Goal: Task Accomplishment & Management: Use online tool/utility

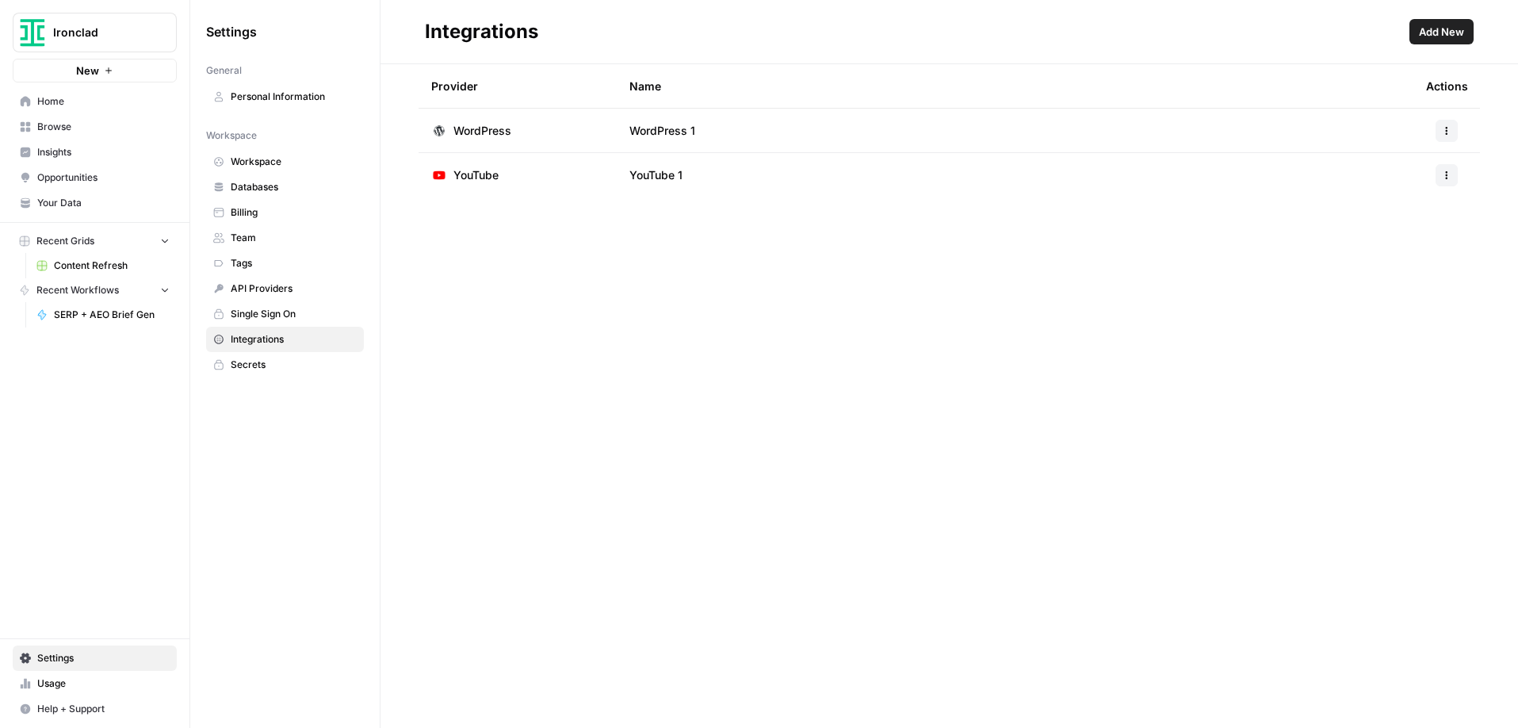
click at [48, 101] on span "Home" at bounding box center [103, 101] width 132 height 14
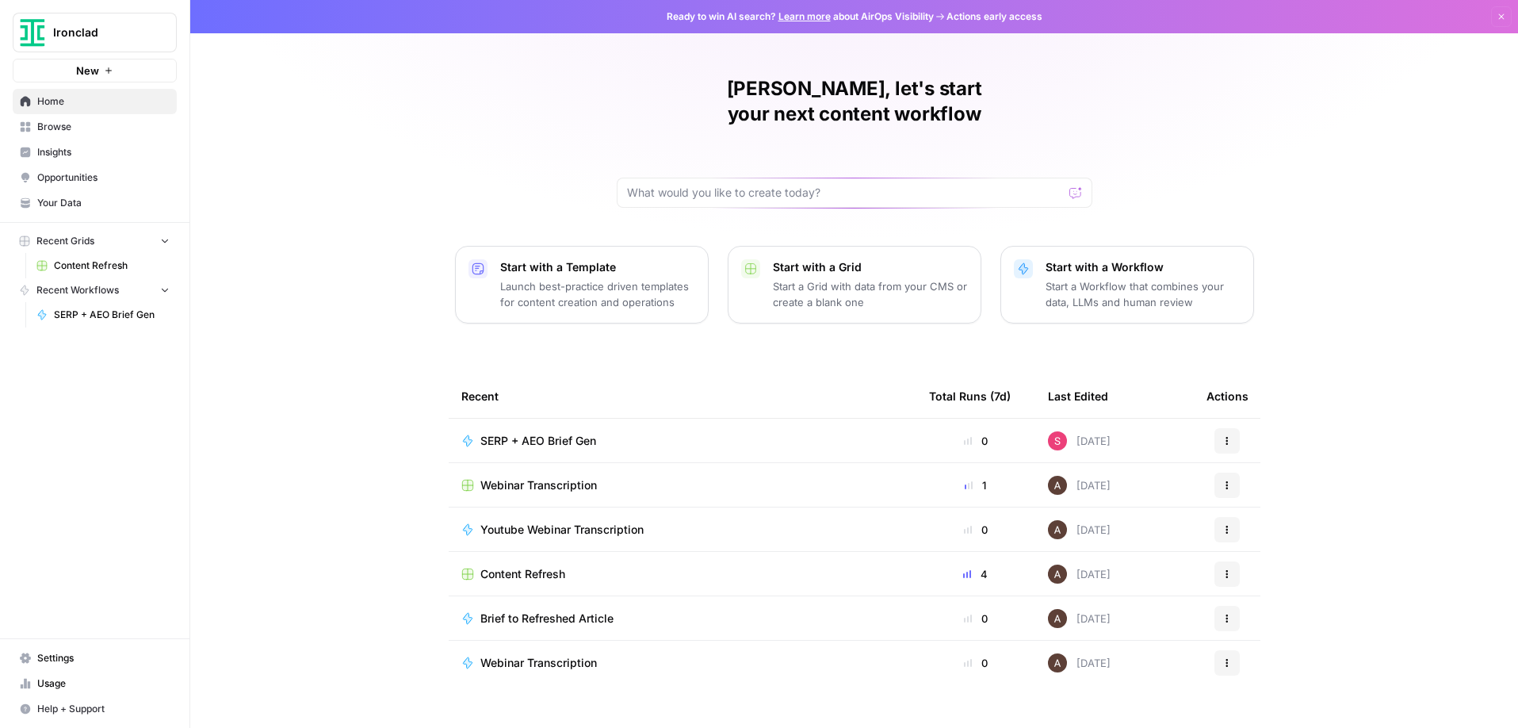
click at [560, 566] on span "Content Refresh" at bounding box center [522, 574] width 85 height 16
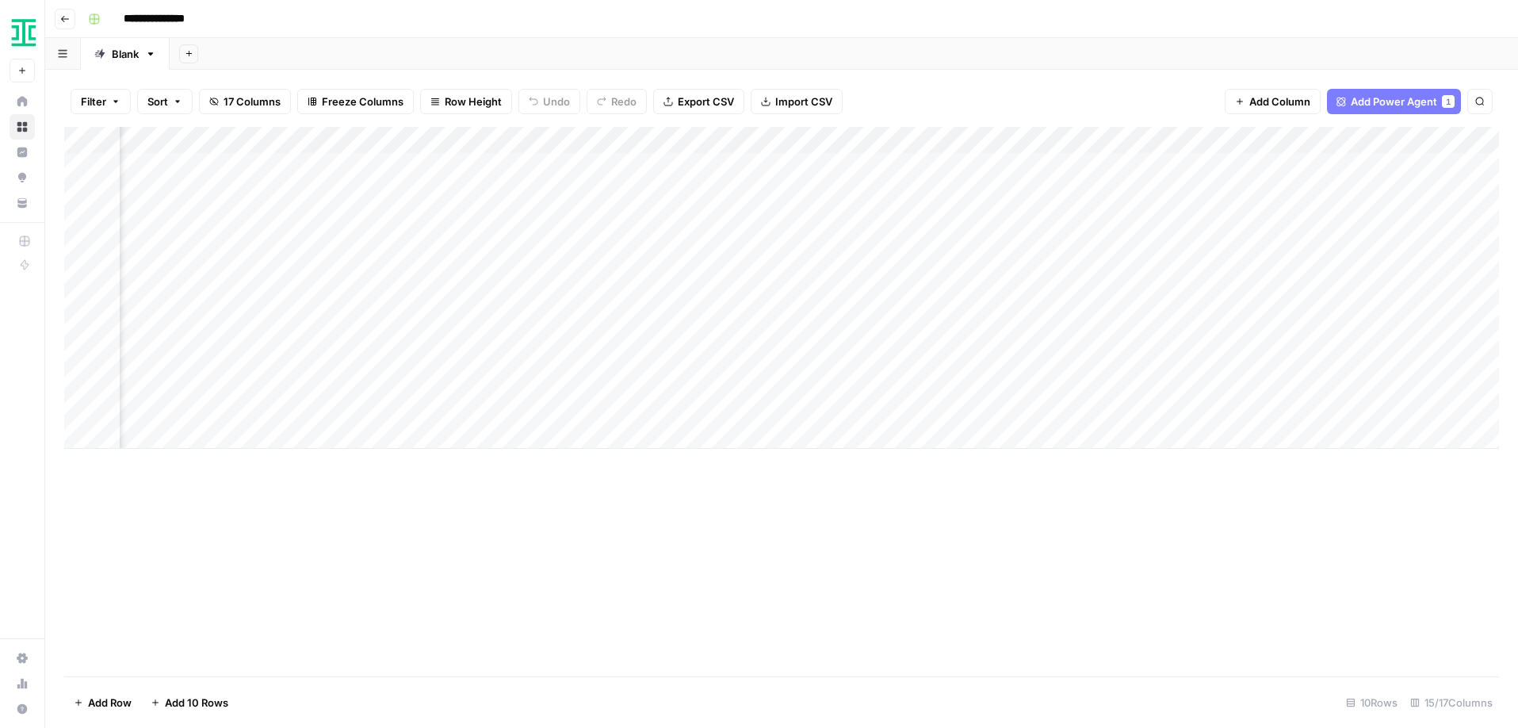
scroll to position [0, 1207]
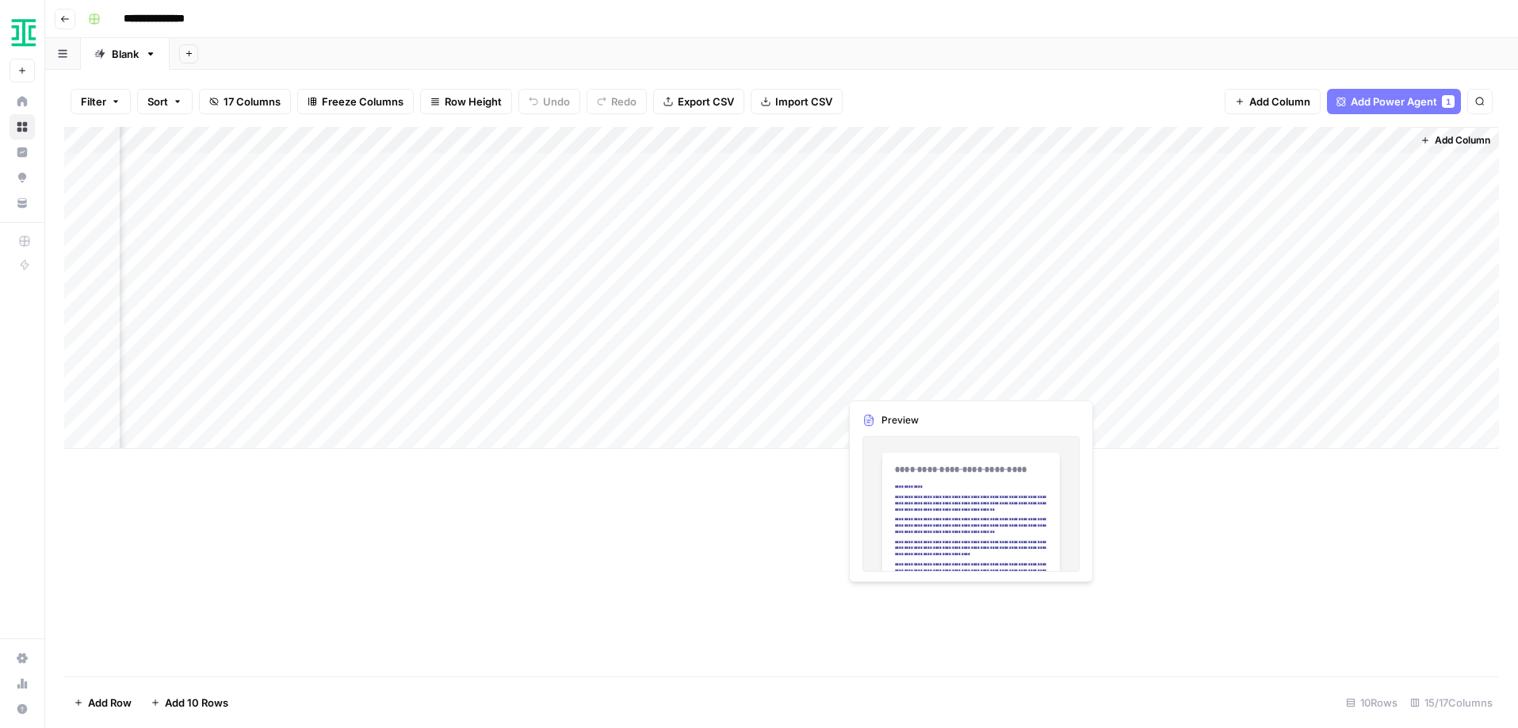
click at [876, 384] on div "Add Column" at bounding box center [781, 288] width 1435 height 322
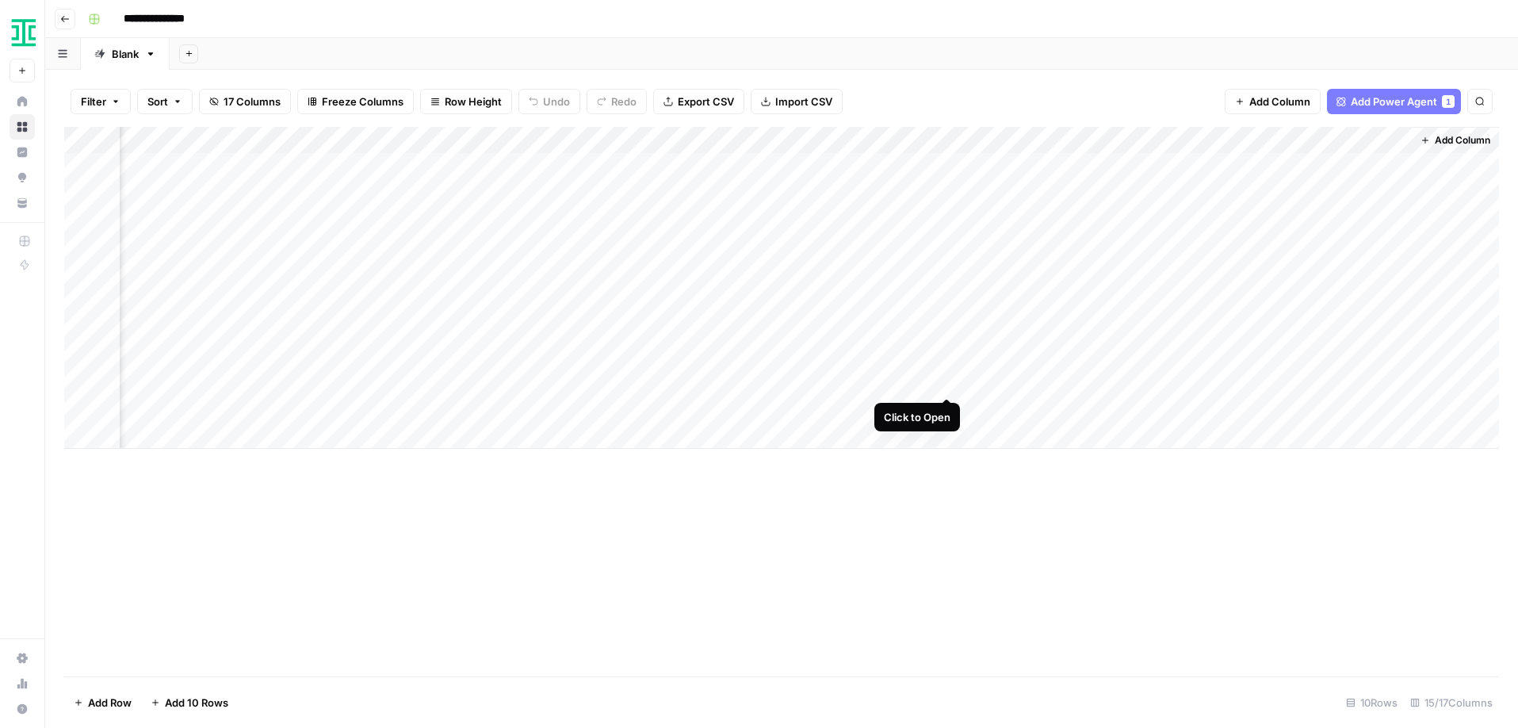
click at [950, 378] on div "Add Column" at bounding box center [781, 288] width 1435 height 322
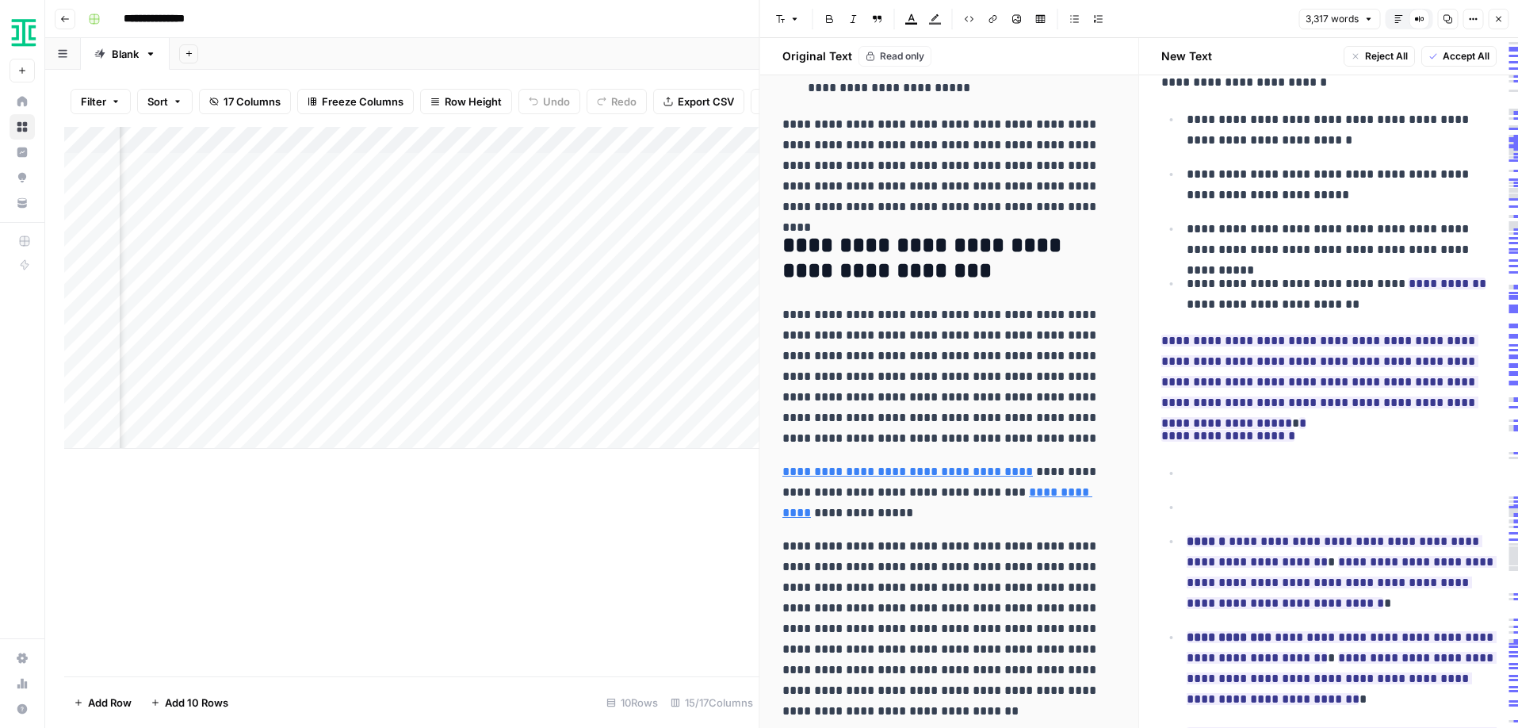
scroll to position [7034, 0]
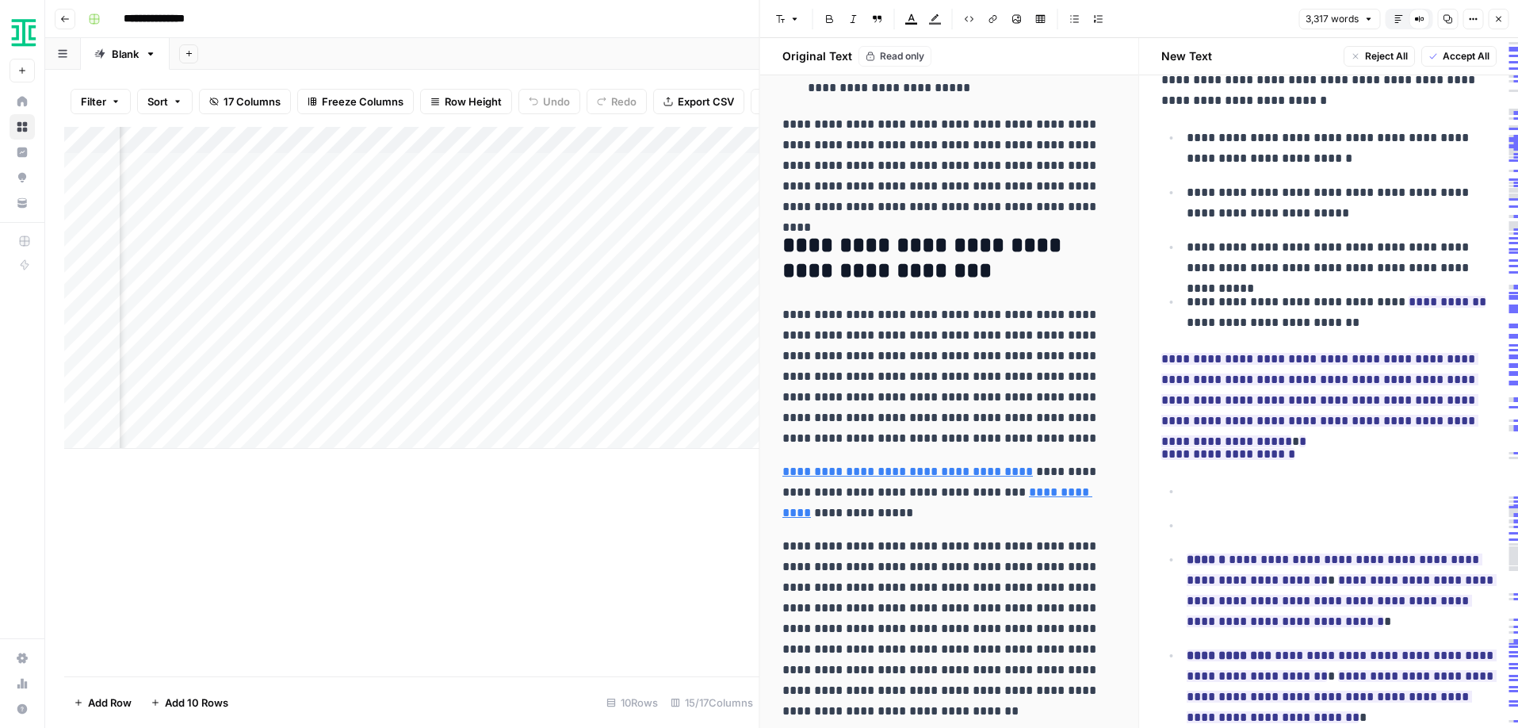
click at [532, 513] on div "Add Column" at bounding box center [411, 401] width 695 height 549
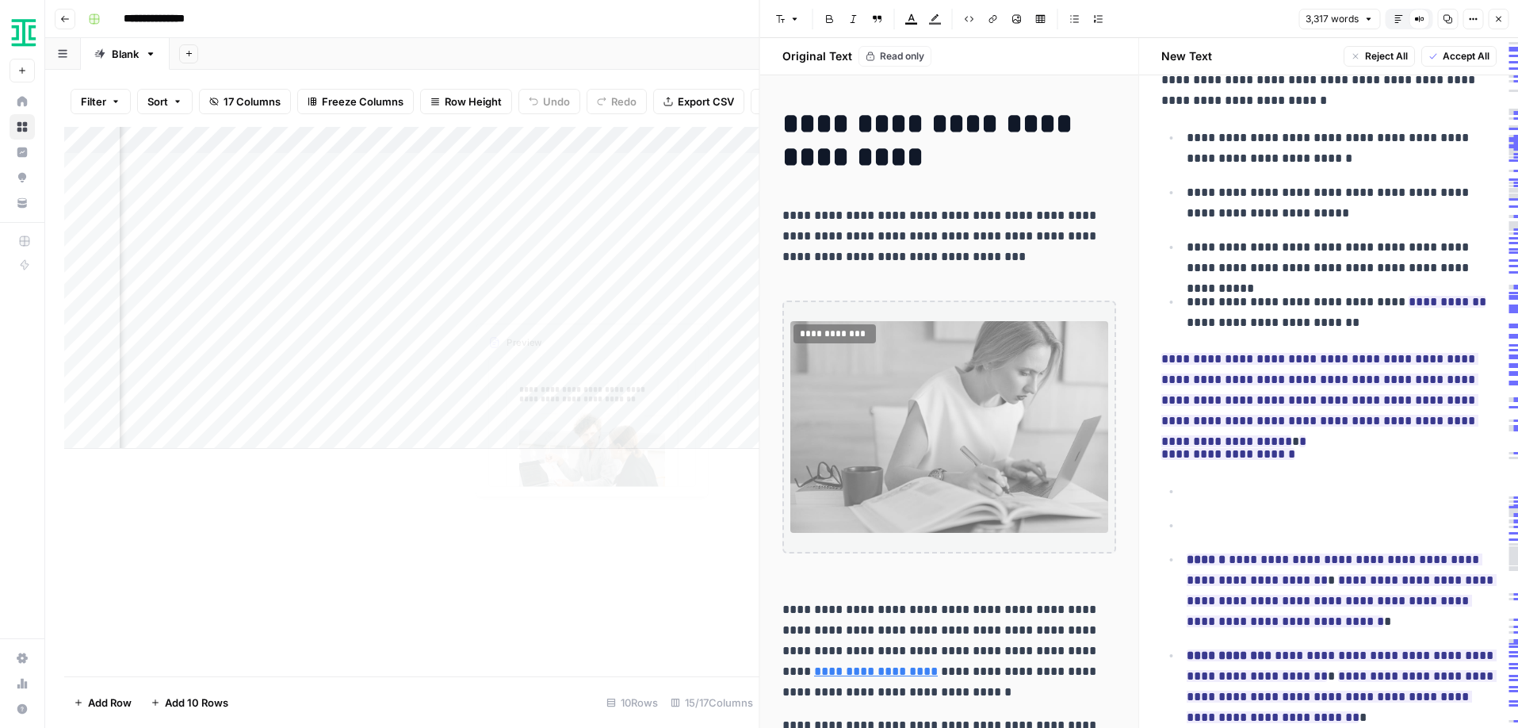
scroll to position [0, 445]
click at [541, 300] on div "Add Column" at bounding box center [411, 288] width 695 height 322
click at [636, 304] on div "Add Column" at bounding box center [411, 288] width 695 height 322
click at [337, 331] on div "Add Column" at bounding box center [411, 288] width 695 height 322
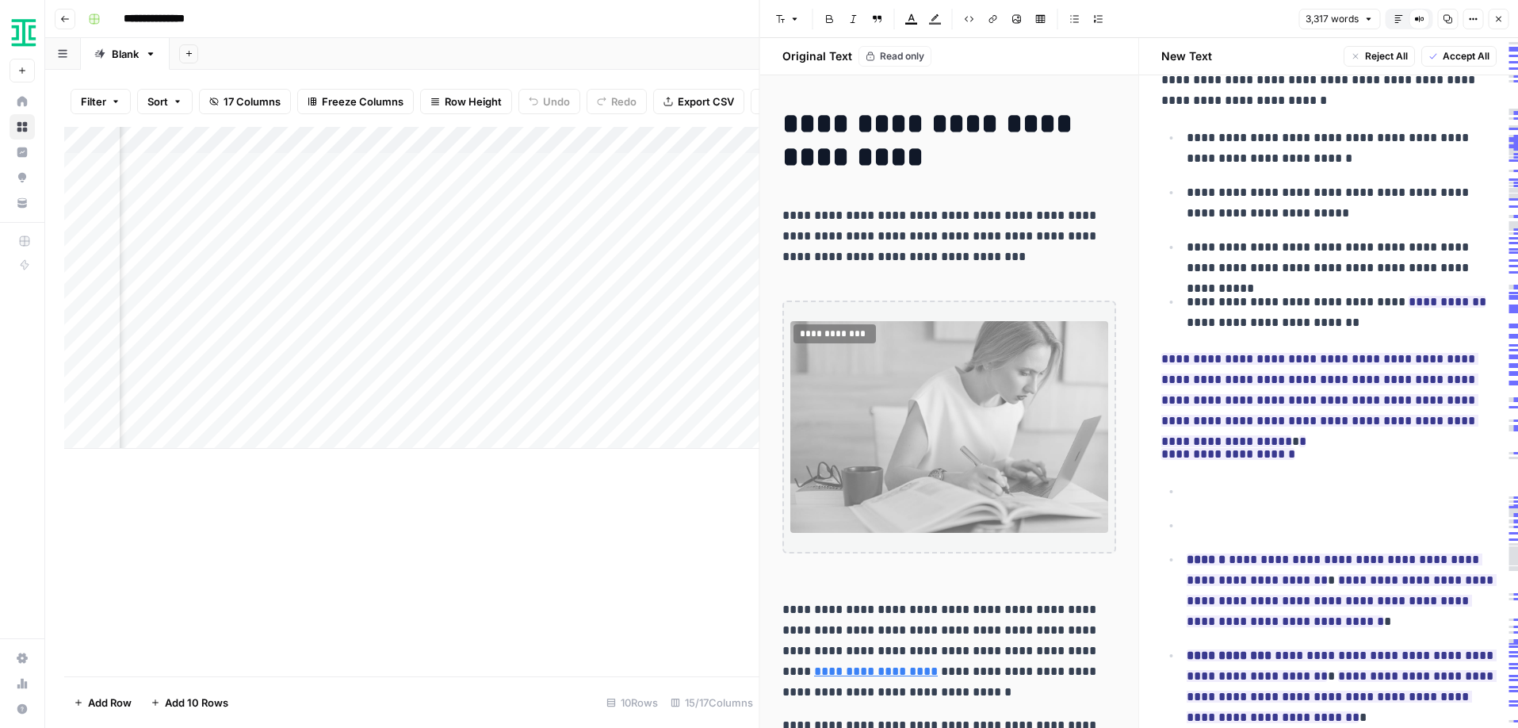
scroll to position [0, 1000]
click at [508, 332] on div "Add Column" at bounding box center [411, 288] width 695 height 322
drag, startPoint x: 467, startPoint y: 143, endPoint x: 510, endPoint y: 144, distance: 42.8
click at [510, 144] on div "Add Column" at bounding box center [411, 288] width 695 height 322
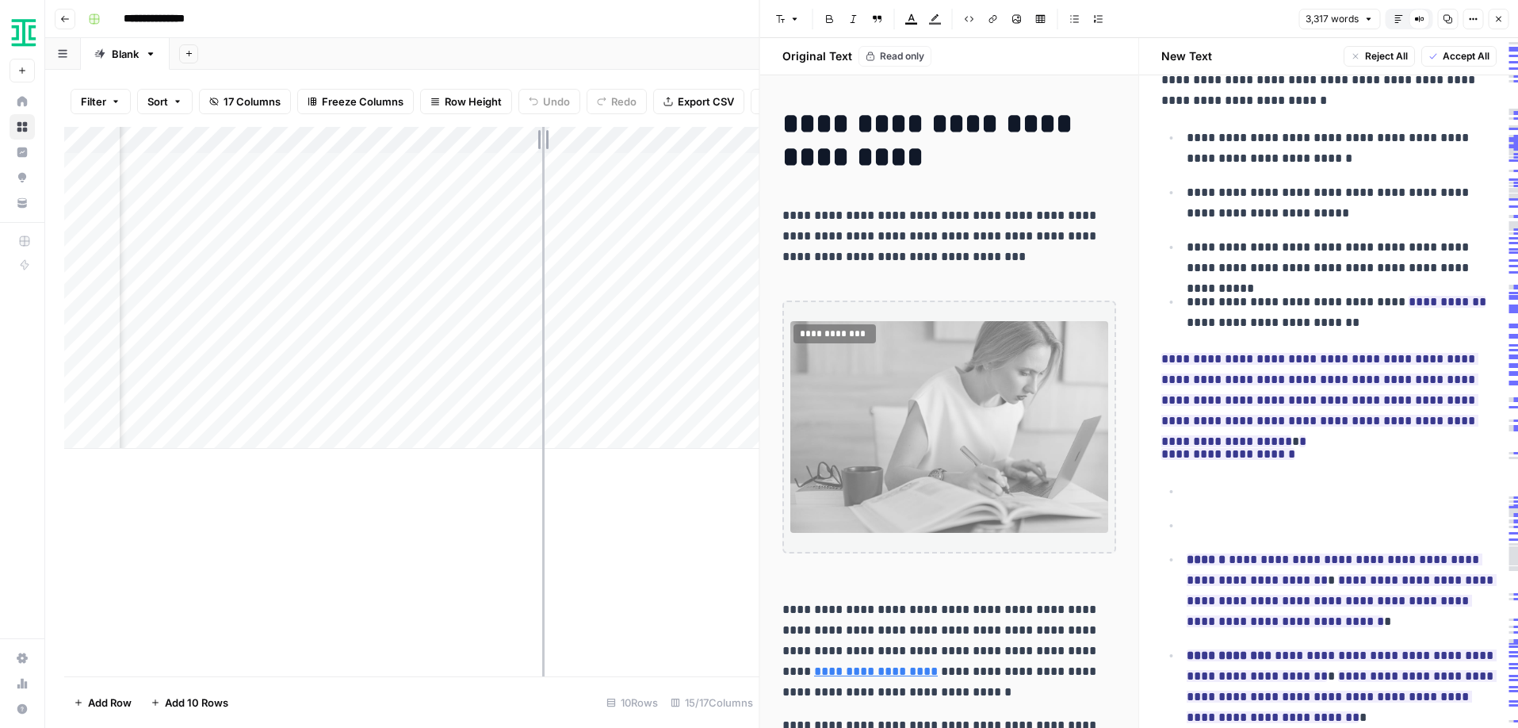
drag, startPoint x: 511, startPoint y: 143, endPoint x: 542, endPoint y: 143, distance: 31.7
click at [542, 143] on div "Add Column" at bounding box center [411, 288] width 695 height 322
